Goal: Task Accomplishment & Management: Manage account settings

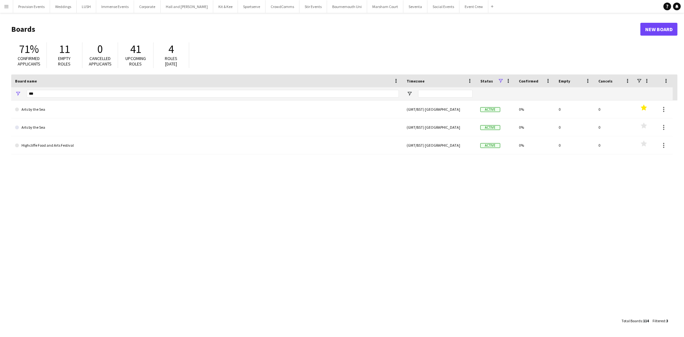
click at [4, 5] on app-icon "Menu" at bounding box center [6, 6] width 5 height 5
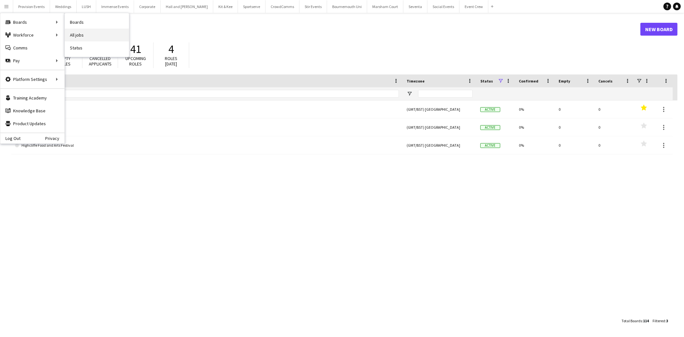
click at [74, 31] on link "All jobs" at bounding box center [97, 35] width 64 height 13
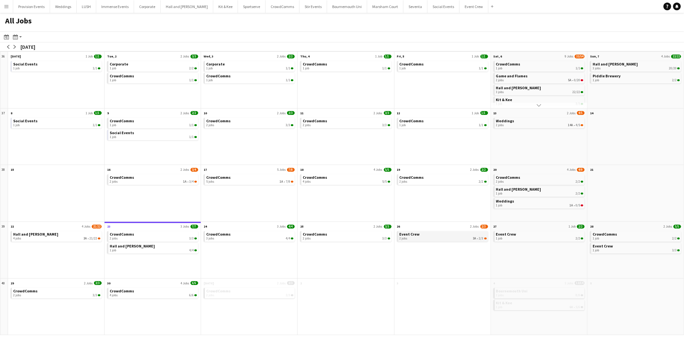
click at [432, 237] on div "2 jobs 3A • 2/3" at bounding box center [443, 238] width 87 height 4
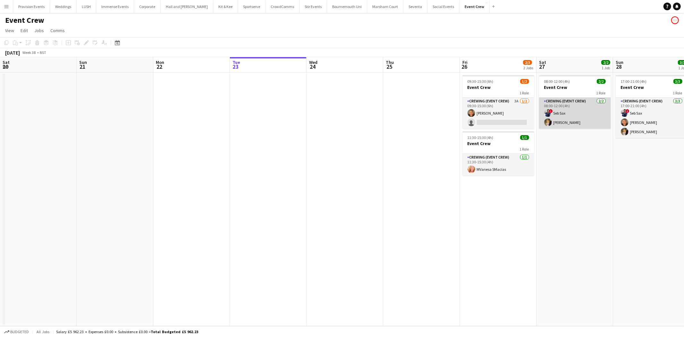
scroll to position [0, 153]
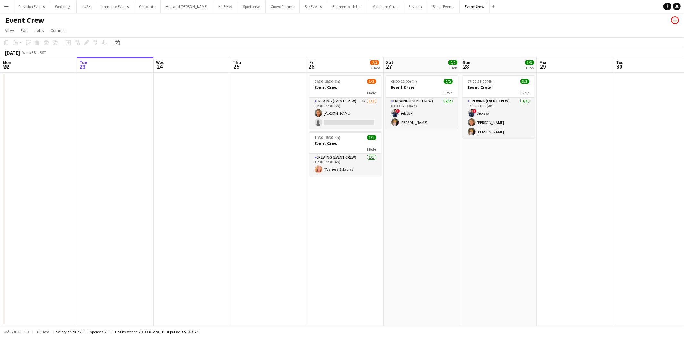
click at [348, 114] on app-card-role "Crewing (Event Crew) 3A [DATE] 09:30-15:30 (6h) [PERSON_NAME] single-neutral-ac…" at bounding box center [345, 112] width 72 height 31
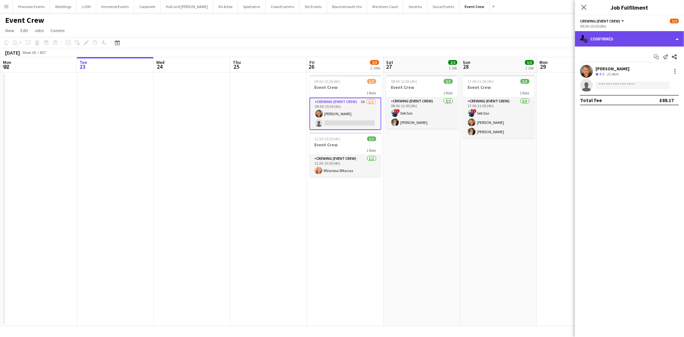
click at [613, 36] on div "single-neutral-actions-check-2 Confirmed" at bounding box center [629, 38] width 109 height 15
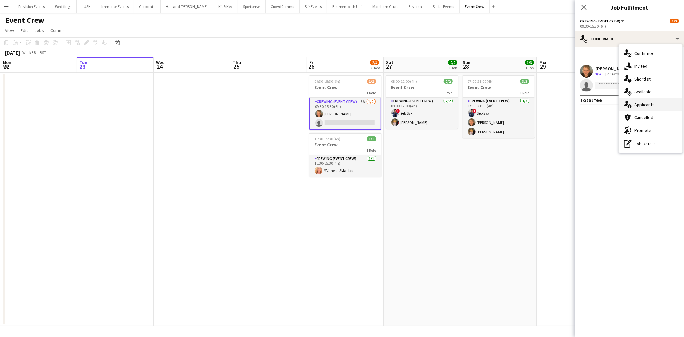
click at [633, 103] on div "single-neutral-actions-information Applicants" at bounding box center [650, 104] width 63 height 13
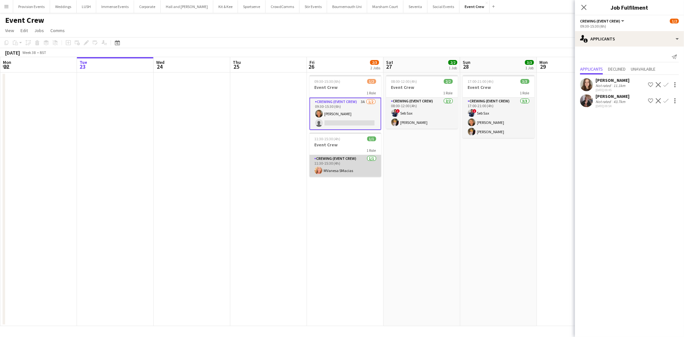
click at [366, 161] on app-card-role "Crewing (Event Crew) [DATE] 11:30-15:30 (4h) MVanesa SMacias" at bounding box center [345, 166] width 72 height 22
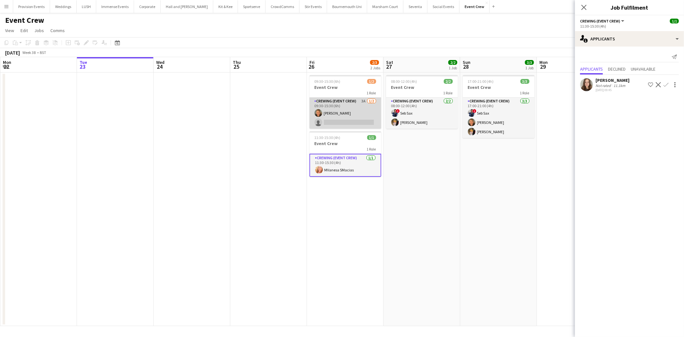
click at [334, 119] on app-card-role "Crewing (Event Crew) 3A [DATE] 09:30-15:30 (6h) [PERSON_NAME] single-neutral-ac…" at bounding box center [345, 112] width 72 height 31
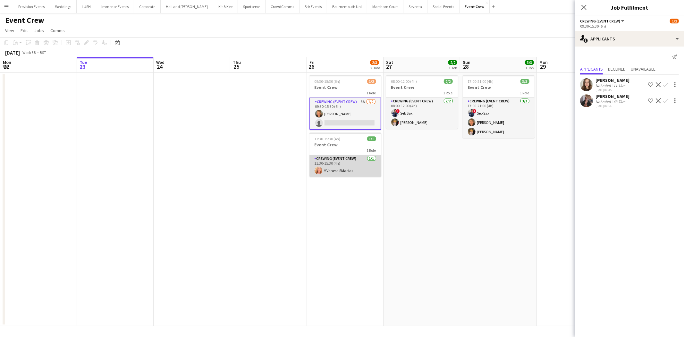
click at [328, 175] on app-card-role "Crewing (Event Crew) 1/1 11:30-15:30 (4h) MVanesa SMacias" at bounding box center [345, 166] width 72 height 22
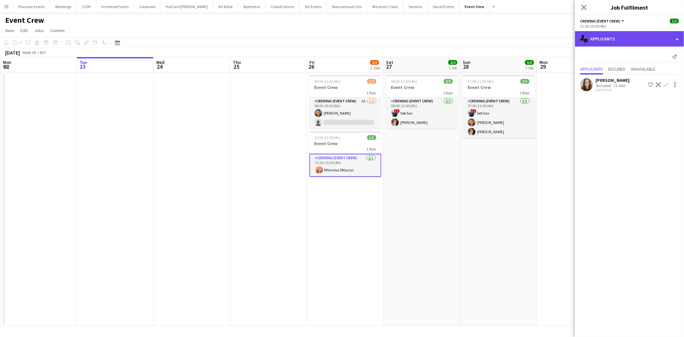
click at [605, 40] on div "single-neutral-actions-information Applicants" at bounding box center [629, 38] width 109 height 15
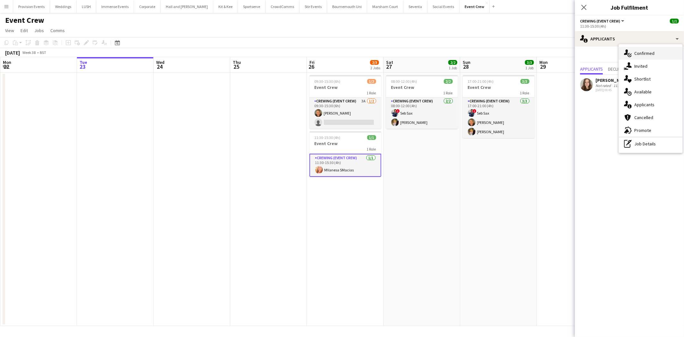
click at [640, 55] on span "Confirmed" at bounding box center [644, 53] width 20 height 6
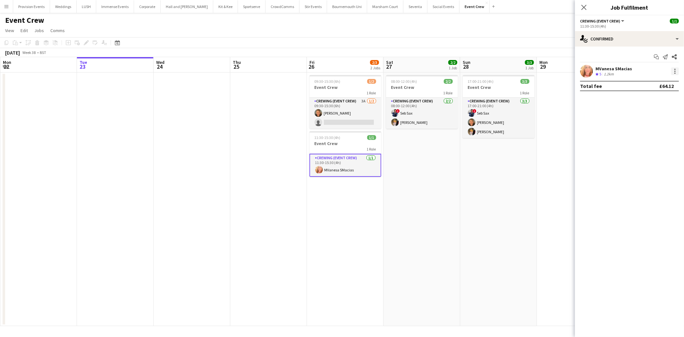
click at [676, 72] on div at bounding box center [675, 71] width 8 height 8
click at [658, 99] on span "Switch crew" at bounding box center [647, 98] width 27 height 5
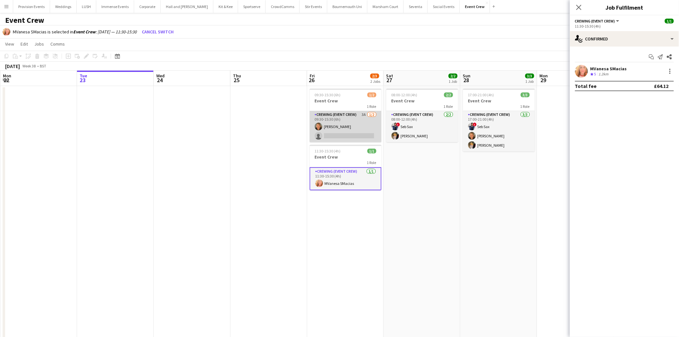
click at [359, 133] on app-card-role "Crewing (Event Crew) 3A 1/2 09:30-15:30 (6h) William White single-neutral-actio…" at bounding box center [345, 126] width 72 height 31
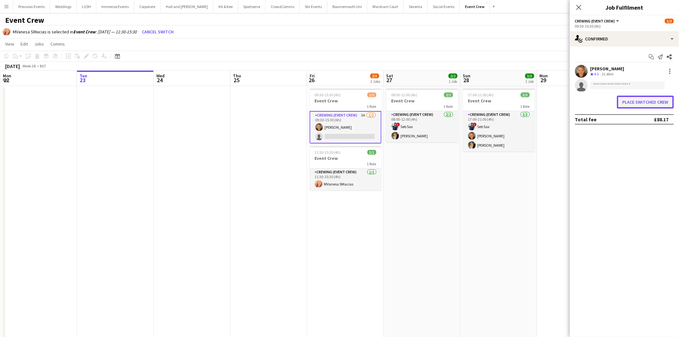
click at [650, 103] on button "Place switched crew" at bounding box center [645, 102] width 57 height 13
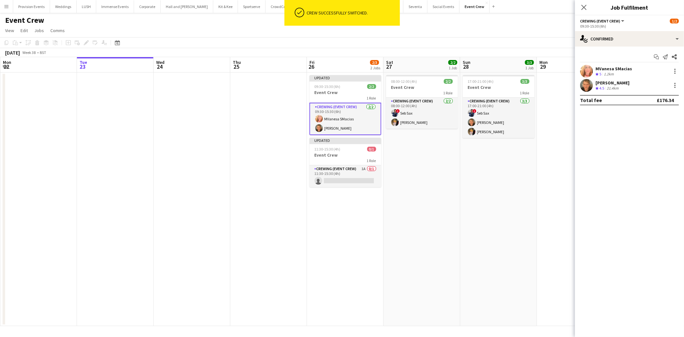
click at [434, 30] on app-page-menu "View Day view expanded Day view collapsed Month view Date picker Jump to today …" at bounding box center [342, 31] width 684 height 12
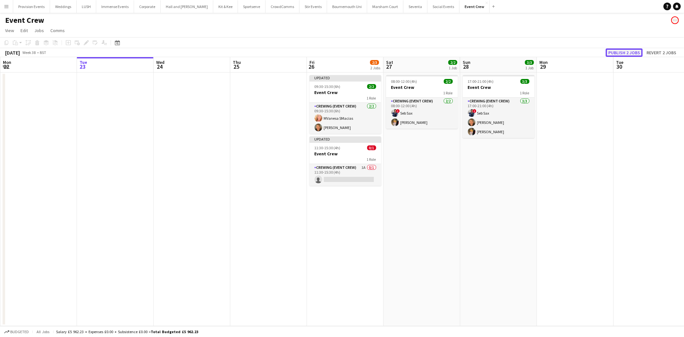
click at [632, 52] on button "Publish 2 jobs" at bounding box center [624, 52] width 37 height 8
